Goal: Entertainment & Leisure: Consume media (video, audio)

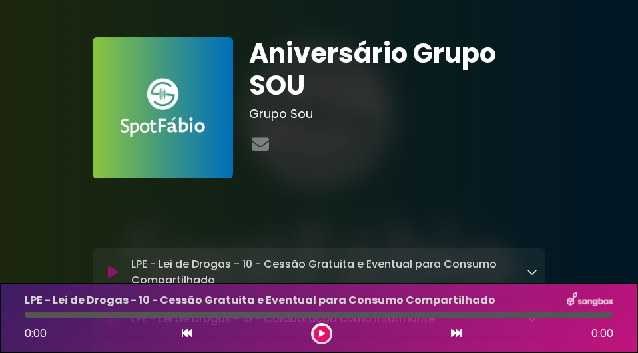
click at [321, 332] on icon at bounding box center [322, 333] width 6 height 8
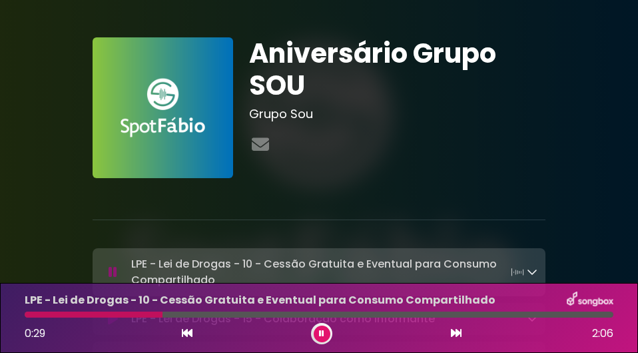
click at [325, 333] on button at bounding box center [322, 333] width 17 height 17
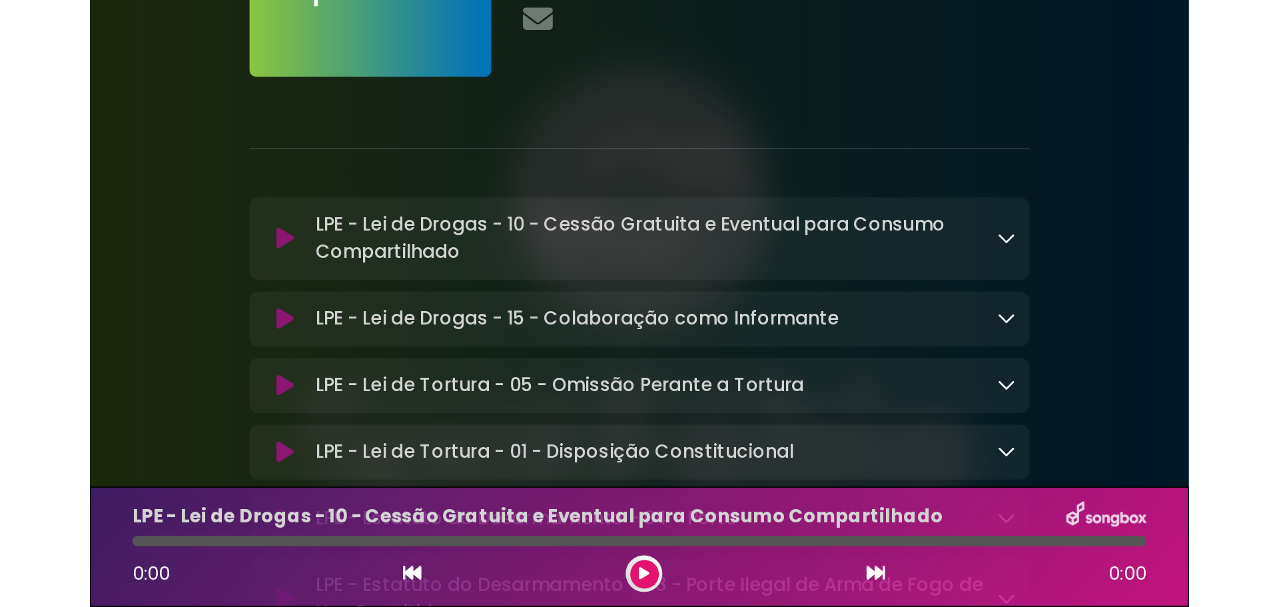
scroll to position [200, 0]
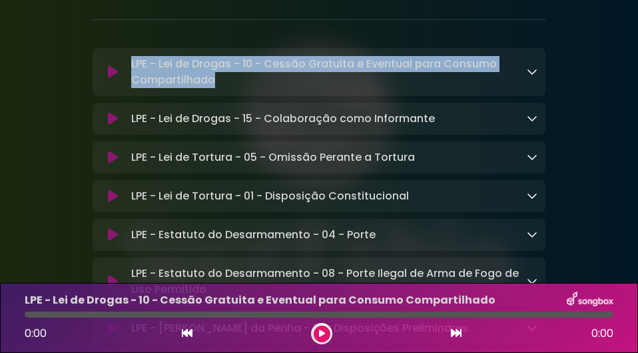
drag, startPoint x: 217, startPoint y: 83, endPoint x: 127, endPoint y: 61, distance: 92.8
click at [127, 61] on div "LPE - Lei de Drogas - 10 - Cessão Gratuita e Eventual para Consumo Compartilhad…" at bounding box center [332, 72] width 412 height 32
click at [325, 337] on button at bounding box center [322, 333] width 17 height 17
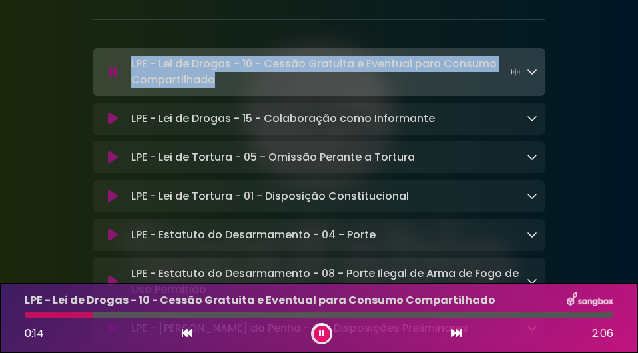
click at [325, 333] on button at bounding box center [322, 333] width 17 height 17
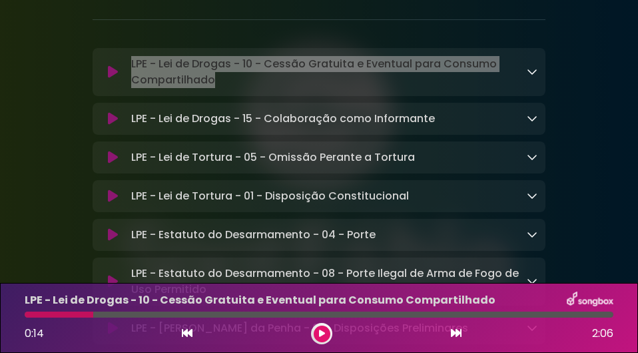
click at [317, 330] on button at bounding box center [322, 333] width 17 height 17
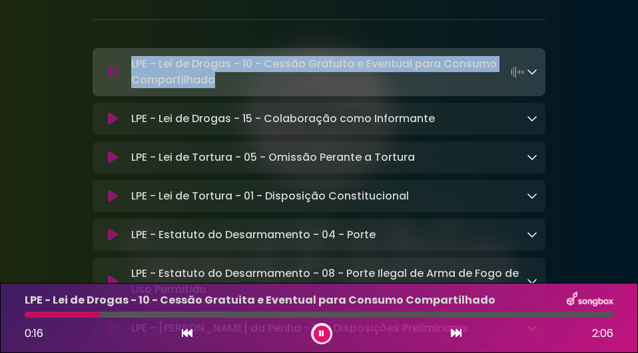
click at [111, 119] on icon at bounding box center [113, 118] width 10 height 13
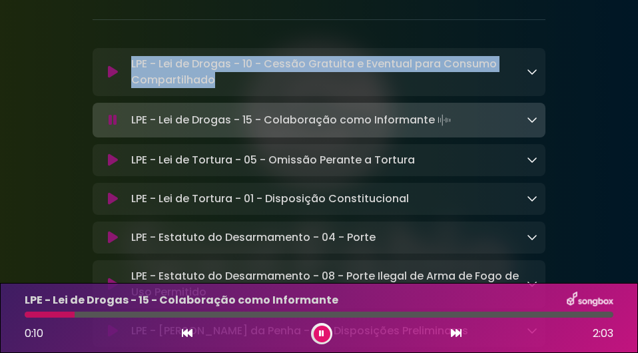
click at [113, 119] on icon at bounding box center [113, 119] width 9 height 13
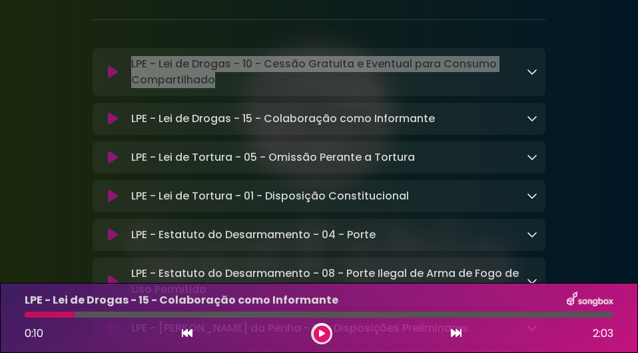
click at [113, 155] on icon at bounding box center [113, 157] width 10 height 13
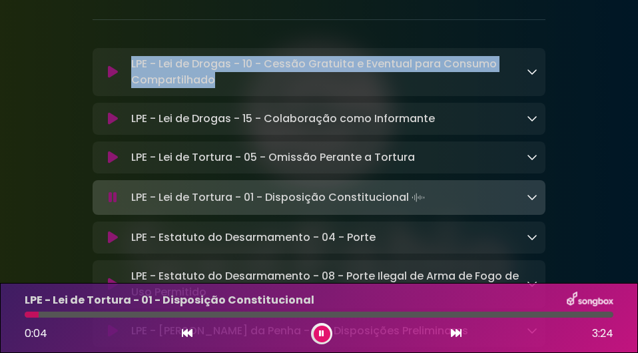
click at [324, 333] on icon at bounding box center [321, 333] width 5 height 8
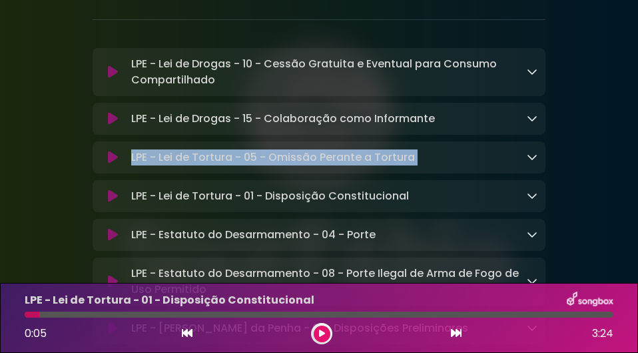
drag, startPoint x: 127, startPoint y: 156, endPoint x: 490, endPoint y: 167, distance: 363.3
click at [490, 167] on div "LPE - Lei de Tortura - 05 - Omissão Perante a Tortura Loading Track..." at bounding box center [319, 157] width 453 height 32
copy div "LPE - Lei de Tortura - 05 - Omissão Perante a Tortura Loading Track..."
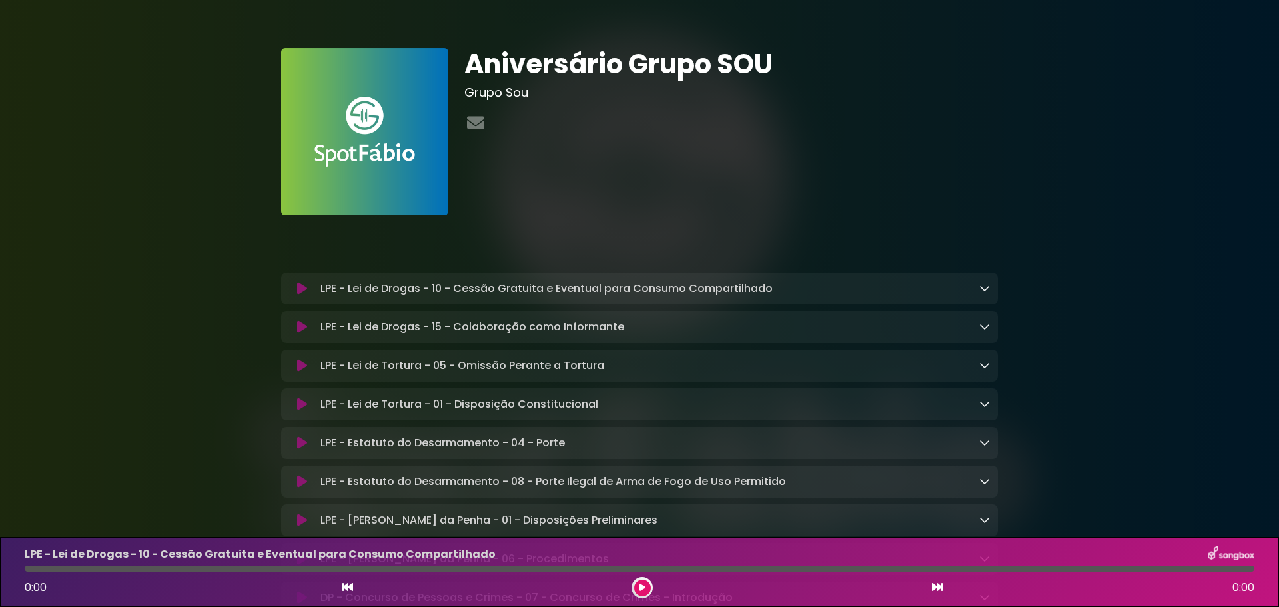
click at [644, 586] on icon at bounding box center [643, 588] width 6 height 8
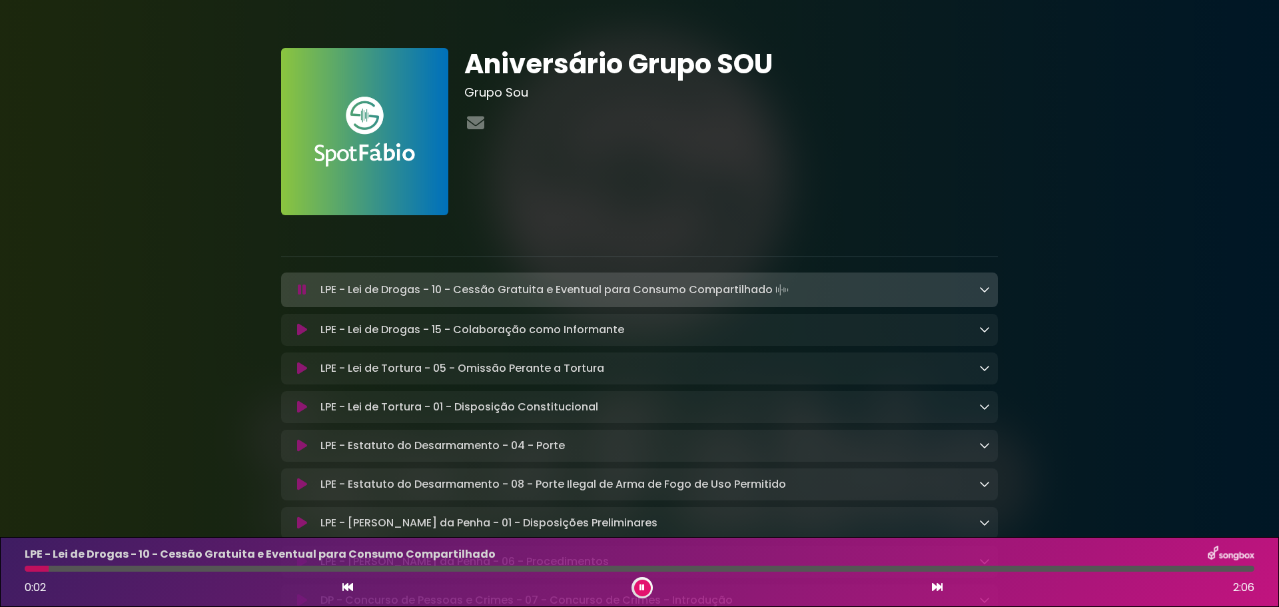
click at [301, 368] on icon at bounding box center [302, 368] width 10 height 13
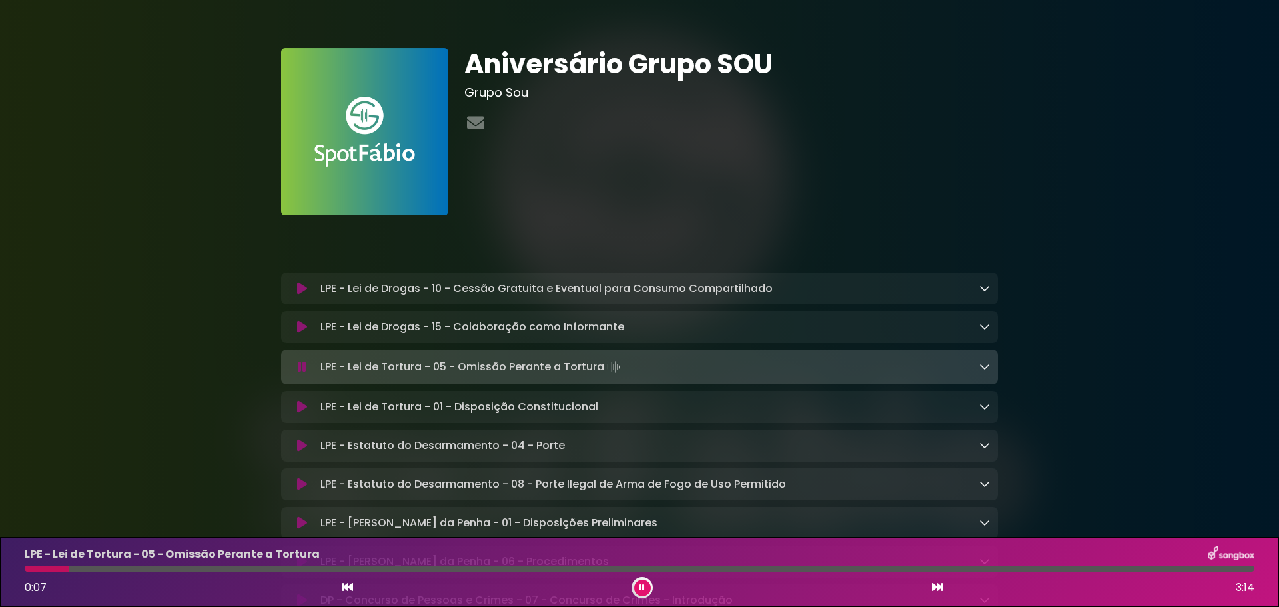
click at [634, 585] on button at bounding box center [642, 588] width 17 height 17
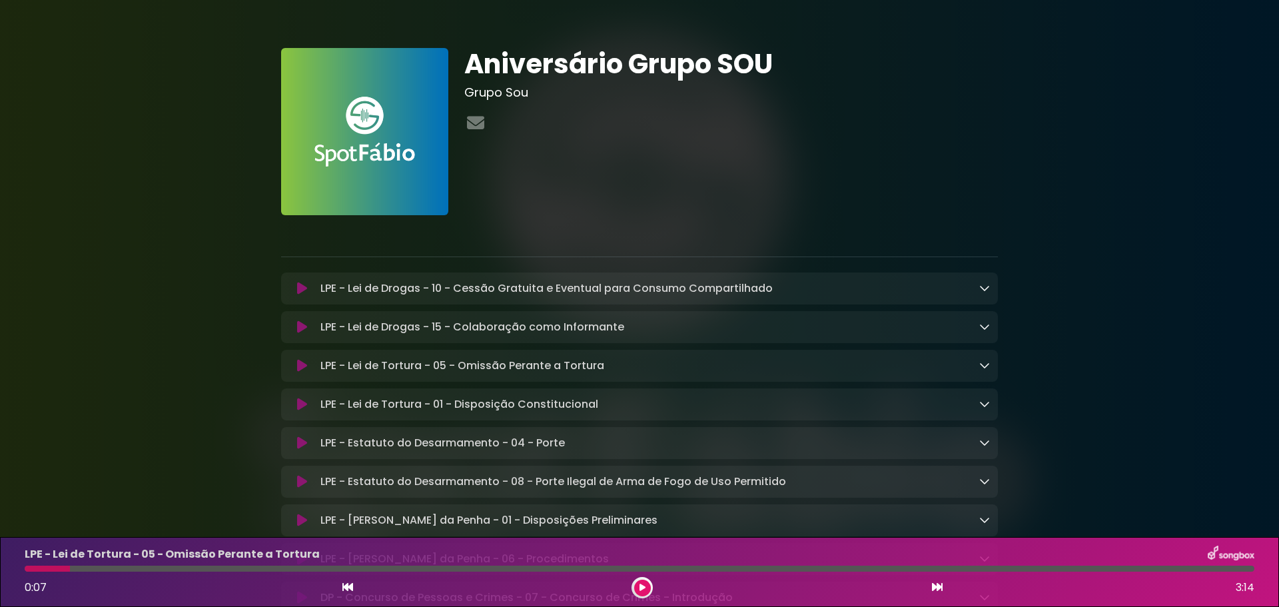
click at [642, 585] on icon at bounding box center [643, 588] width 6 height 8
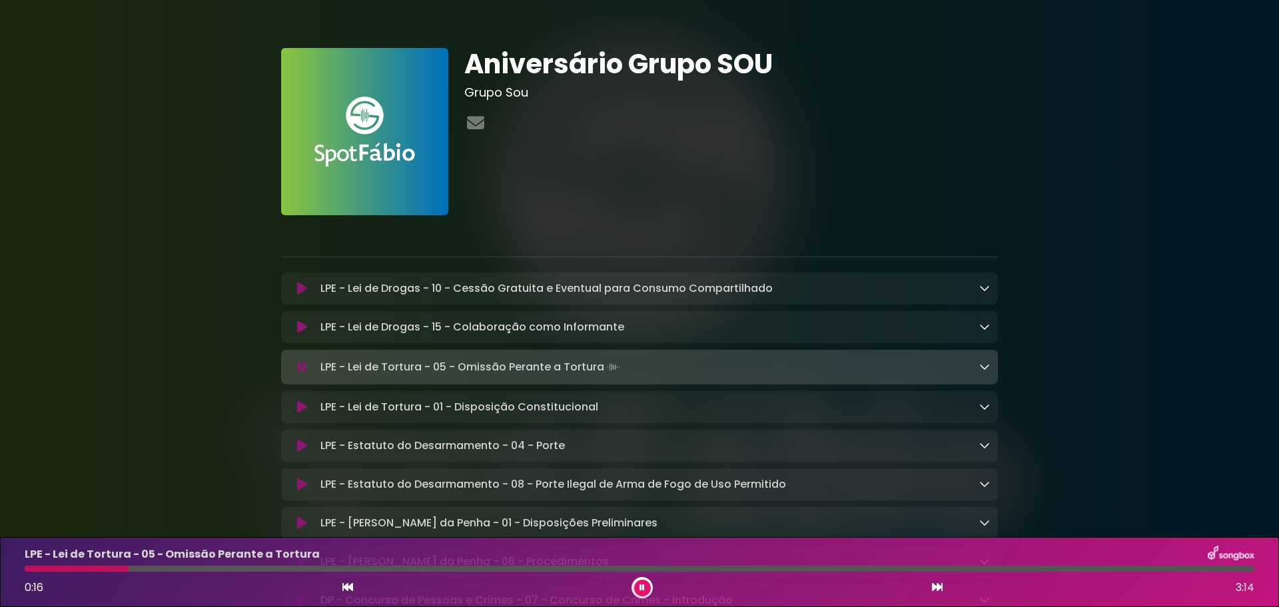
drag, startPoint x: 641, startPoint y: 586, endPoint x: 634, endPoint y: 454, distance: 131.4
click at [641, 585] on icon at bounding box center [642, 588] width 5 height 8
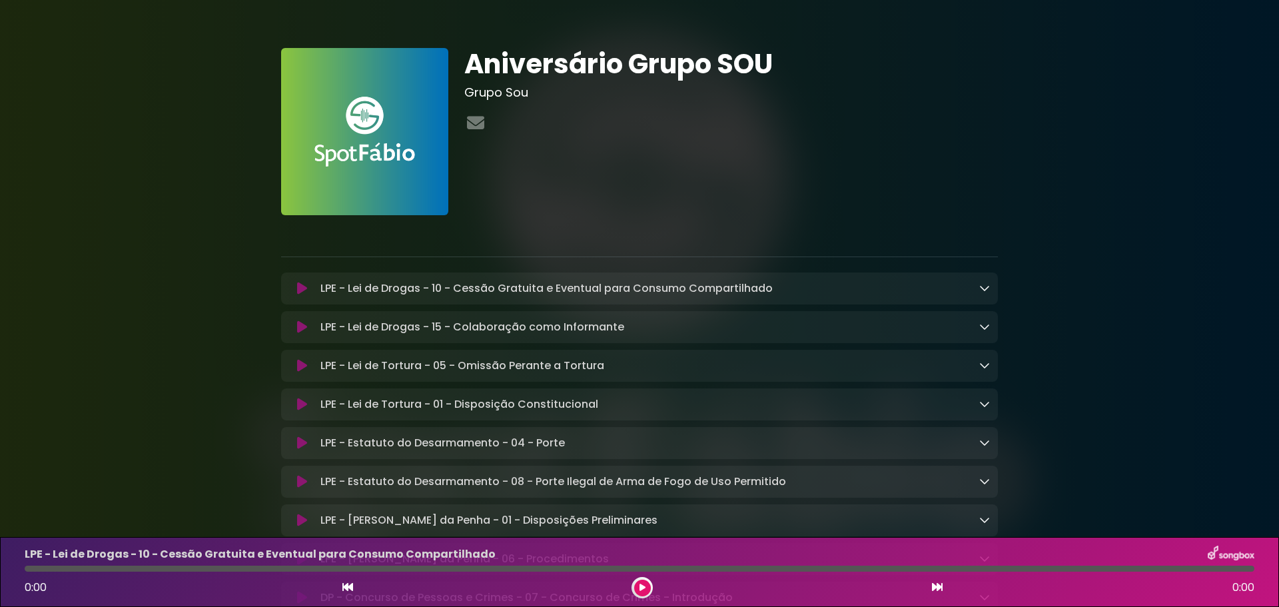
click at [300, 365] on icon at bounding box center [302, 365] width 10 height 13
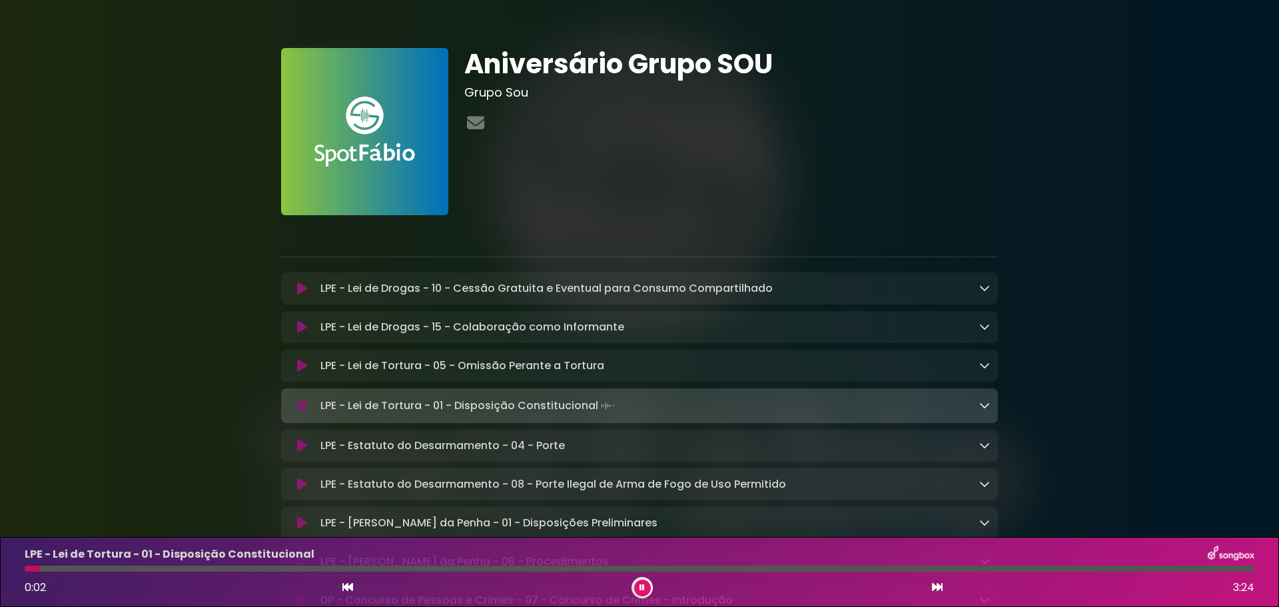
click at [642, 588] on icon at bounding box center [642, 588] width 5 height 8
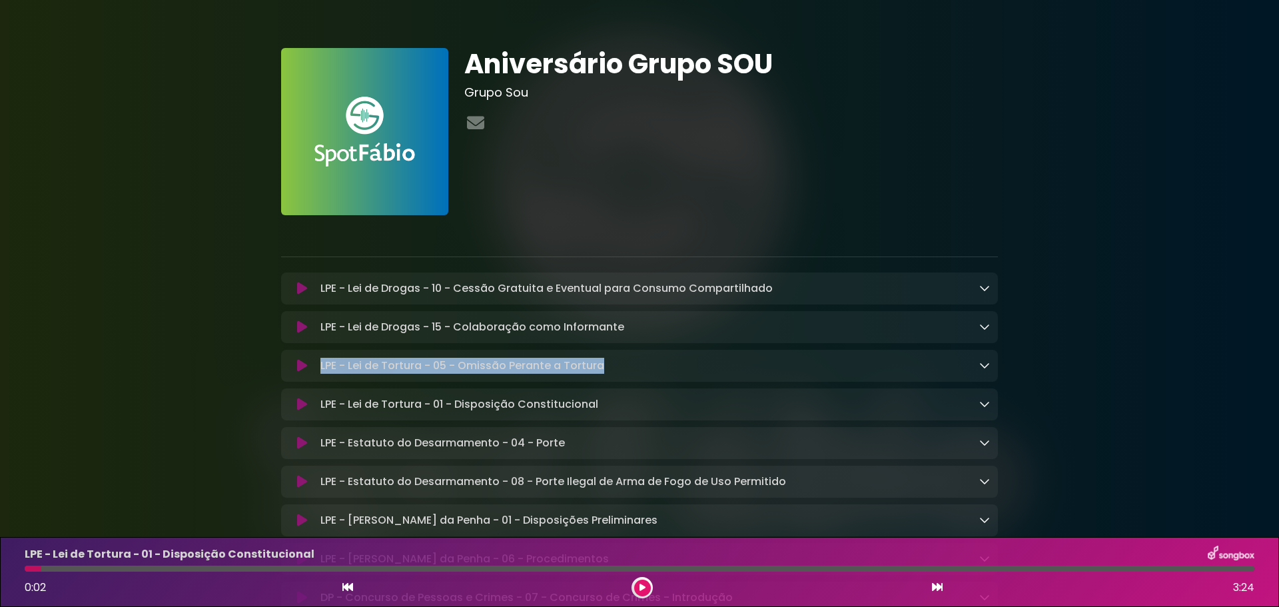
drag, startPoint x: 317, startPoint y: 368, endPoint x: 653, endPoint y: 375, distance: 335.9
click at [653, 374] on div "LPE - Lei de Tortura - 05 - Omissão Perante a Tortura Loading Track..." at bounding box center [652, 366] width 675 height 16
copy p "LPE - Lei de Tortura - 05 - Omissão Perante a Tortura"
